Goal: Task Accomplishment & Management: Manage account settings

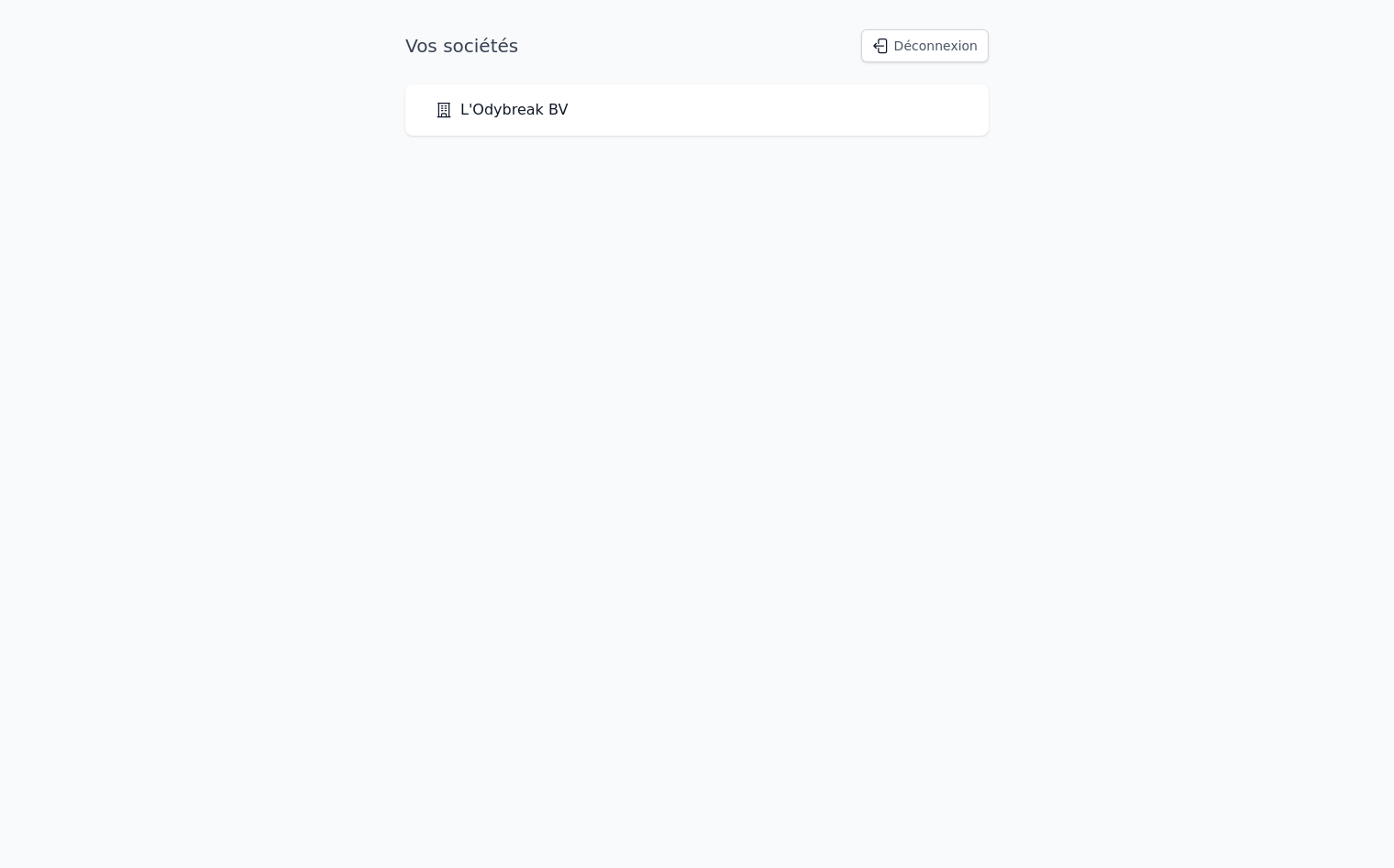
click at [947, 43] on button "Déconnexion" at bounding box center [924, 46] width 127 height 33
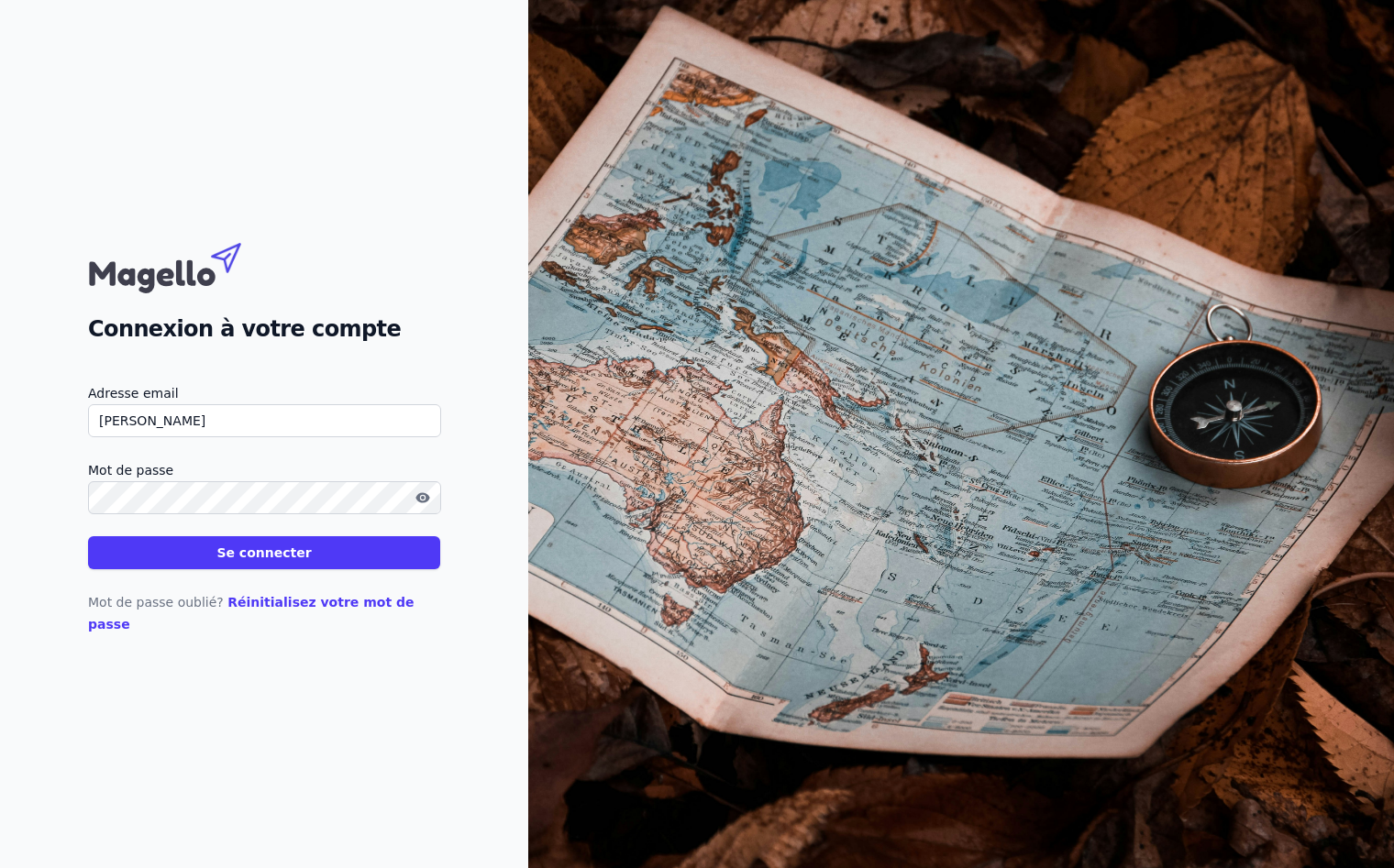
click at [292, 435] on input "julie" at bounding box center [264, 421] width 353 height 33
type input "julie@profisco.be"
click at [88, 536] on button "Se connecter" at bounding box center [264, 553] width 352 height 33
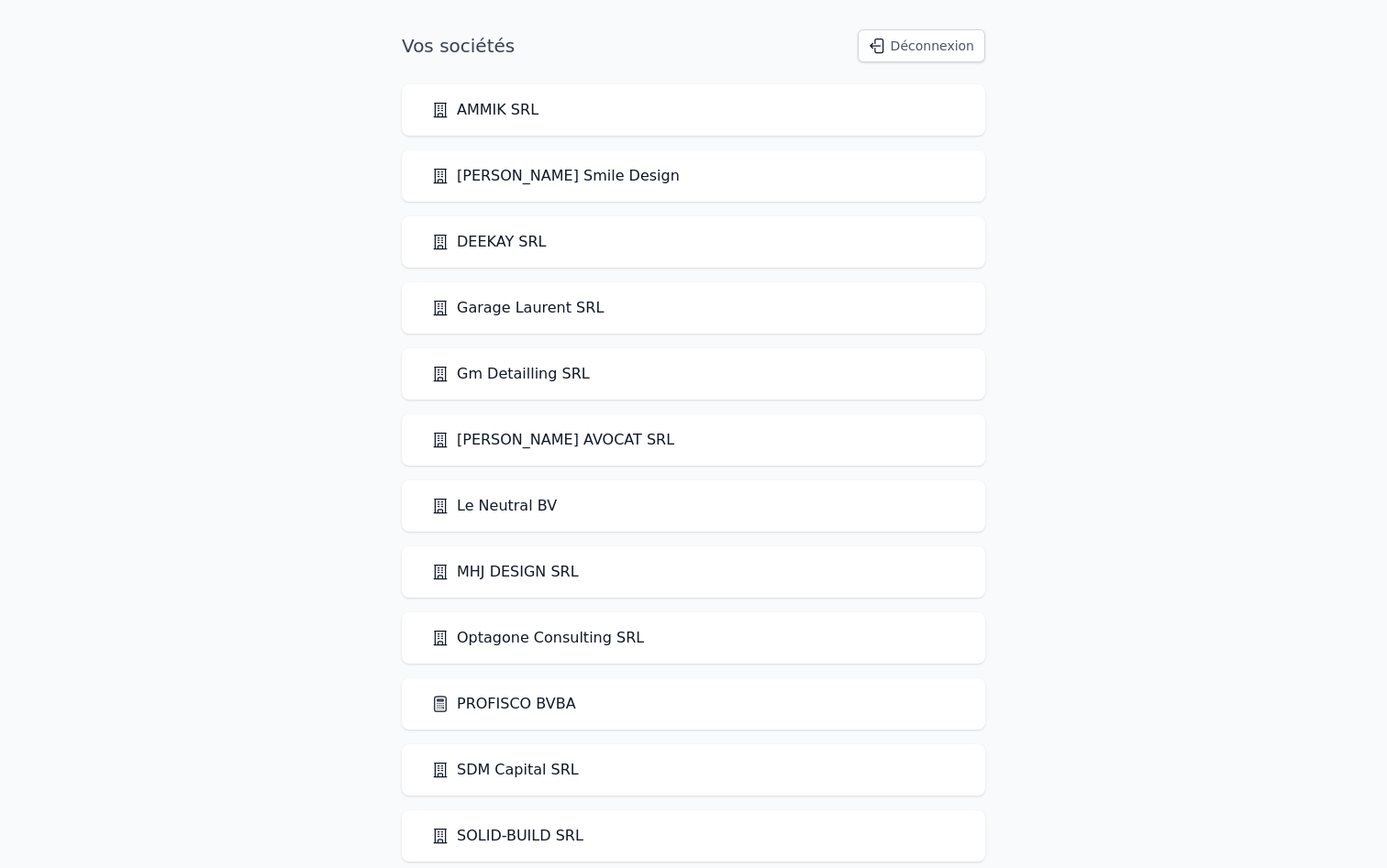
click at [543, 698] on link "PROFISCO BVBA" at bounding box center [503, 704] width 145 height 22
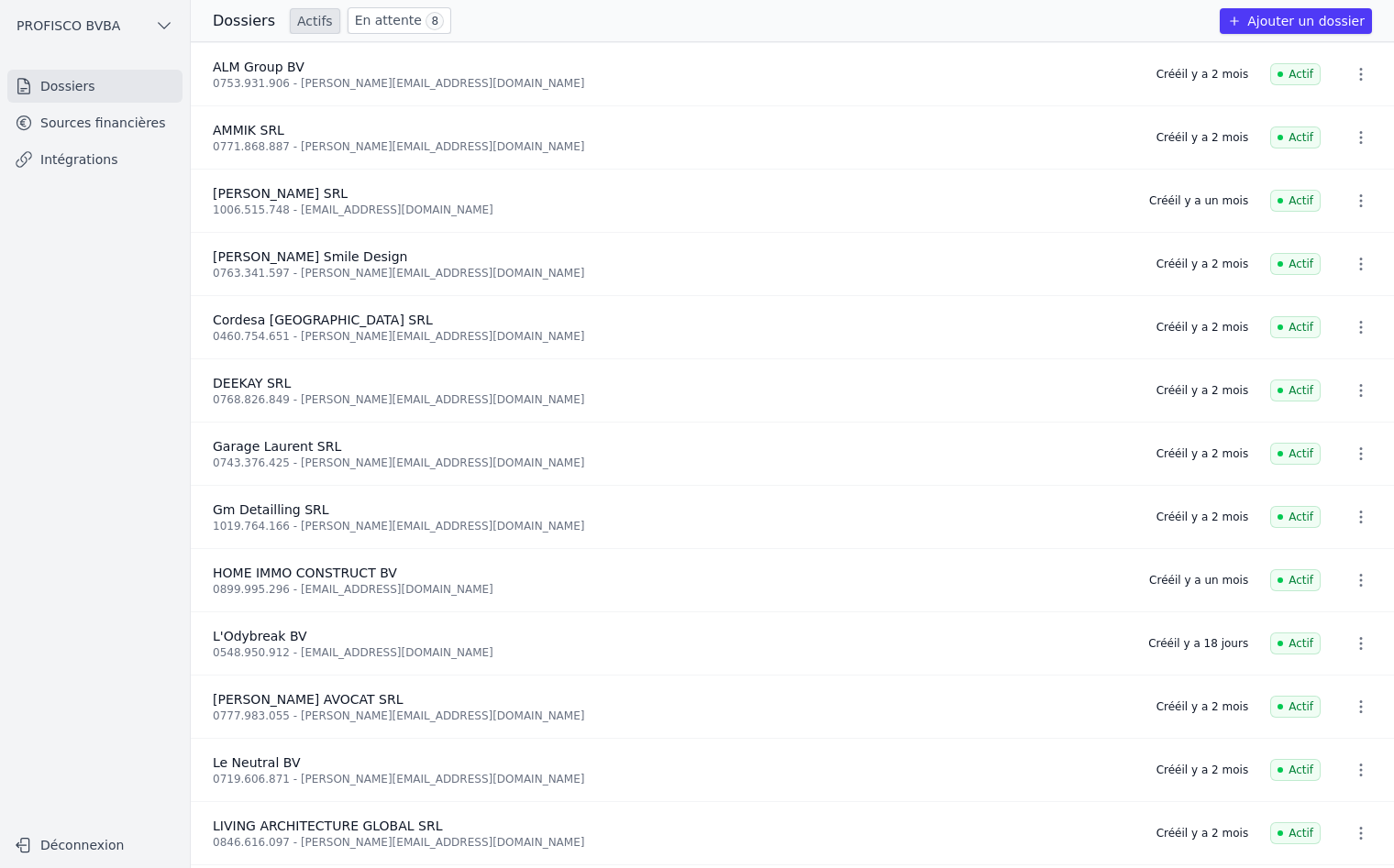
click at [381, 18] on link "En attente 8" at bounding box center [399, 20] width 103 height 27
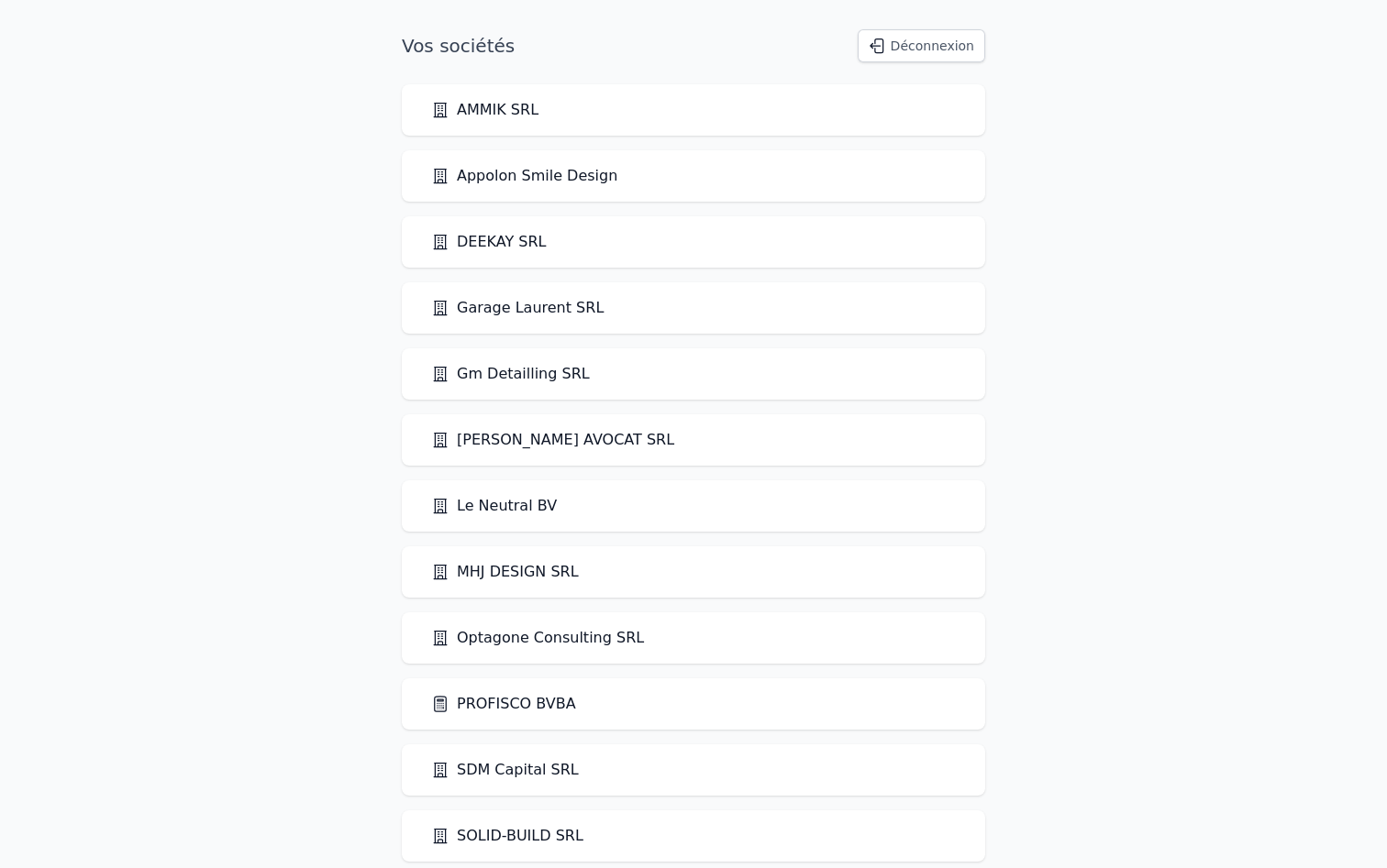
click at [927, 41] on button "Déconnexion" at bounding box center [922, 46] width 127 height 33
